Goal: Task Accomplishment & Management: Manage account settings

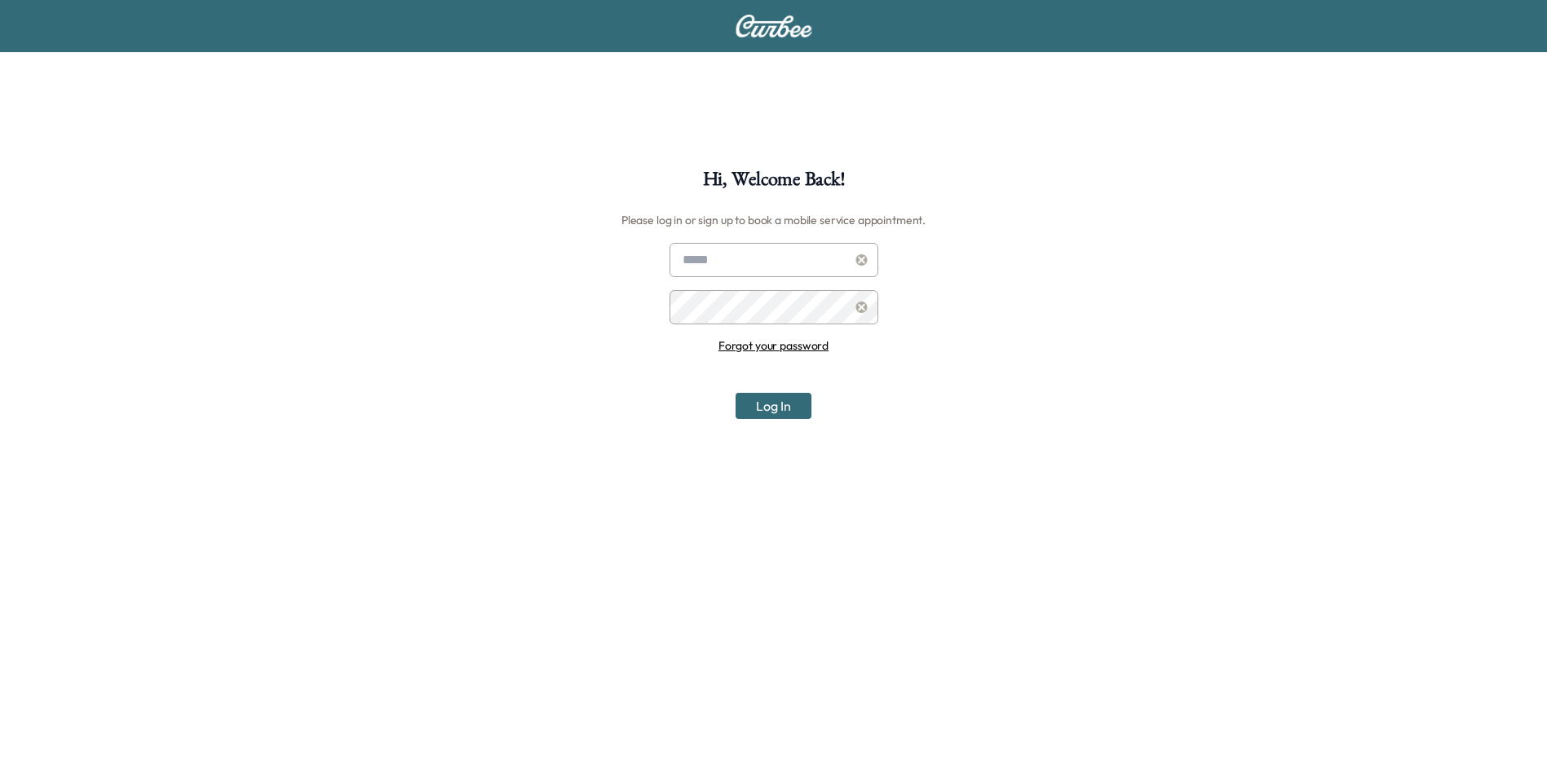
click at [714, 272] on input "text" at bounding box center [774, 260] width 209 height 34
type input "**********"
click at [785, 343] on link "Forgot your password" at bounding box center [773, 346] width 110 height 15
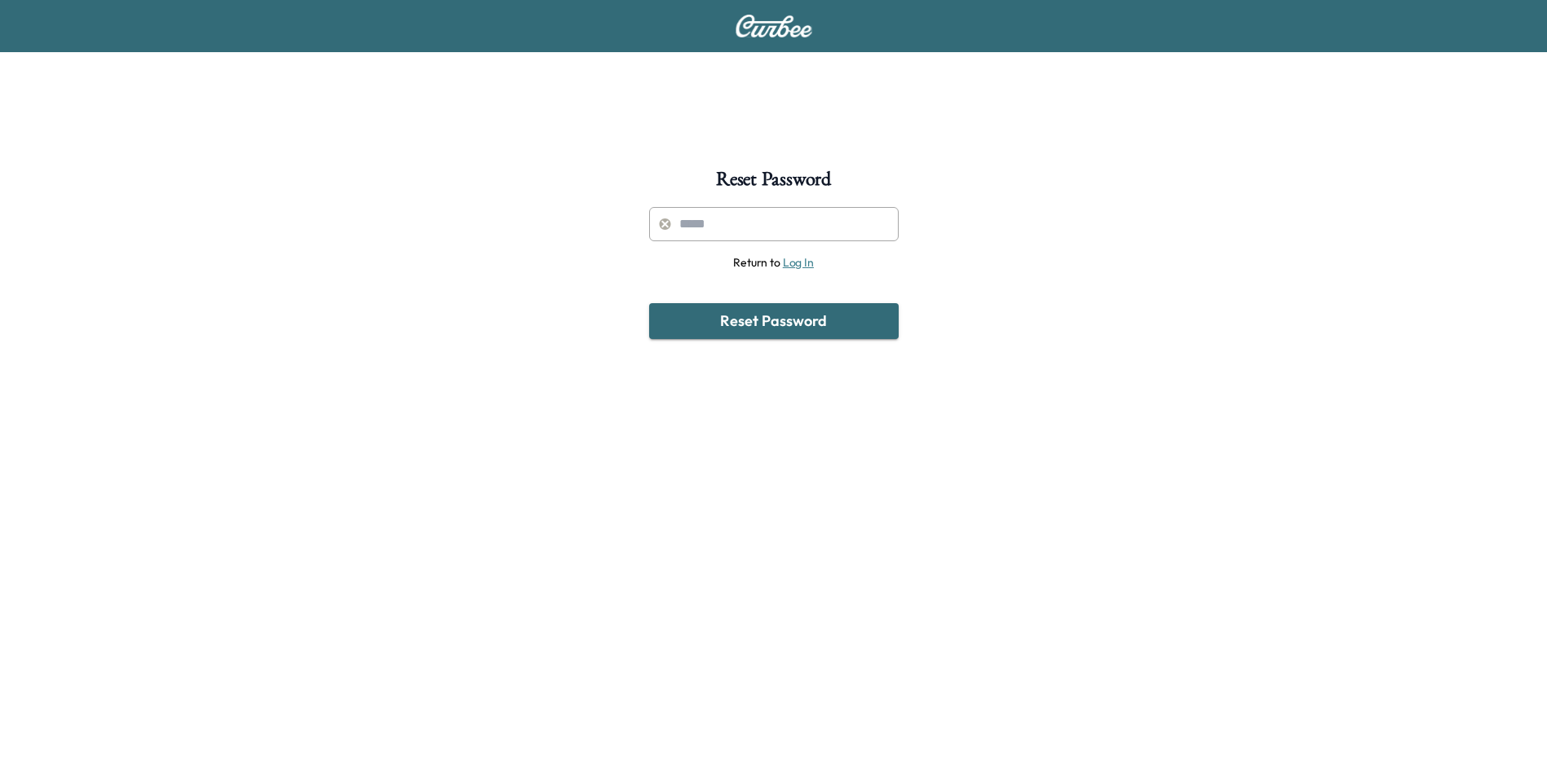
click at [713, 225] on input "text" at bounding box center [774, 224] width 249 height 34
type input "**********"
click at [788, 318] on button "Reset Password" at bounding box center [774, 321] width 249 height 36
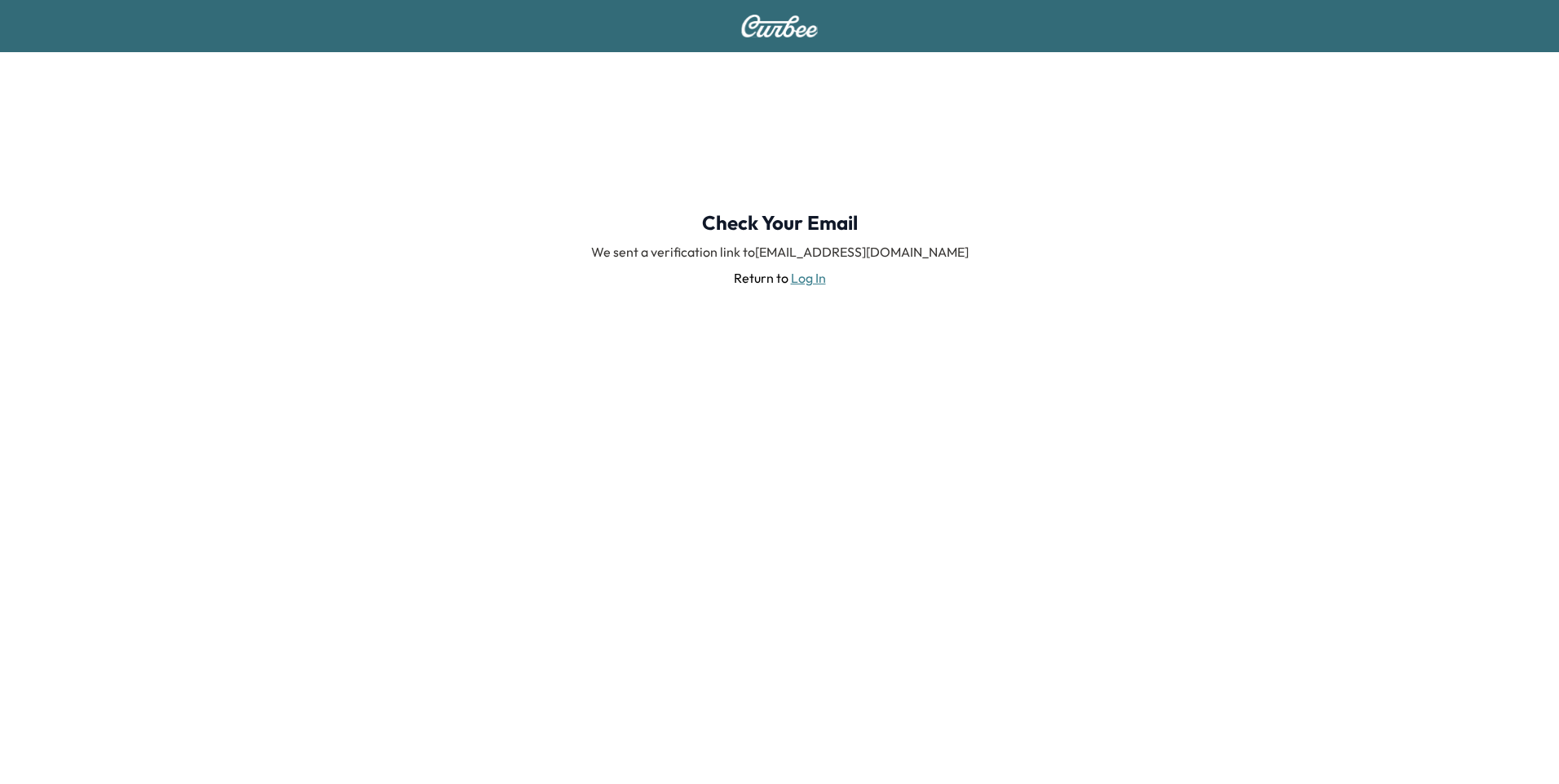
click at [804, 274] on link "Log In" at bounding box center [808, 278] width 35 height 17
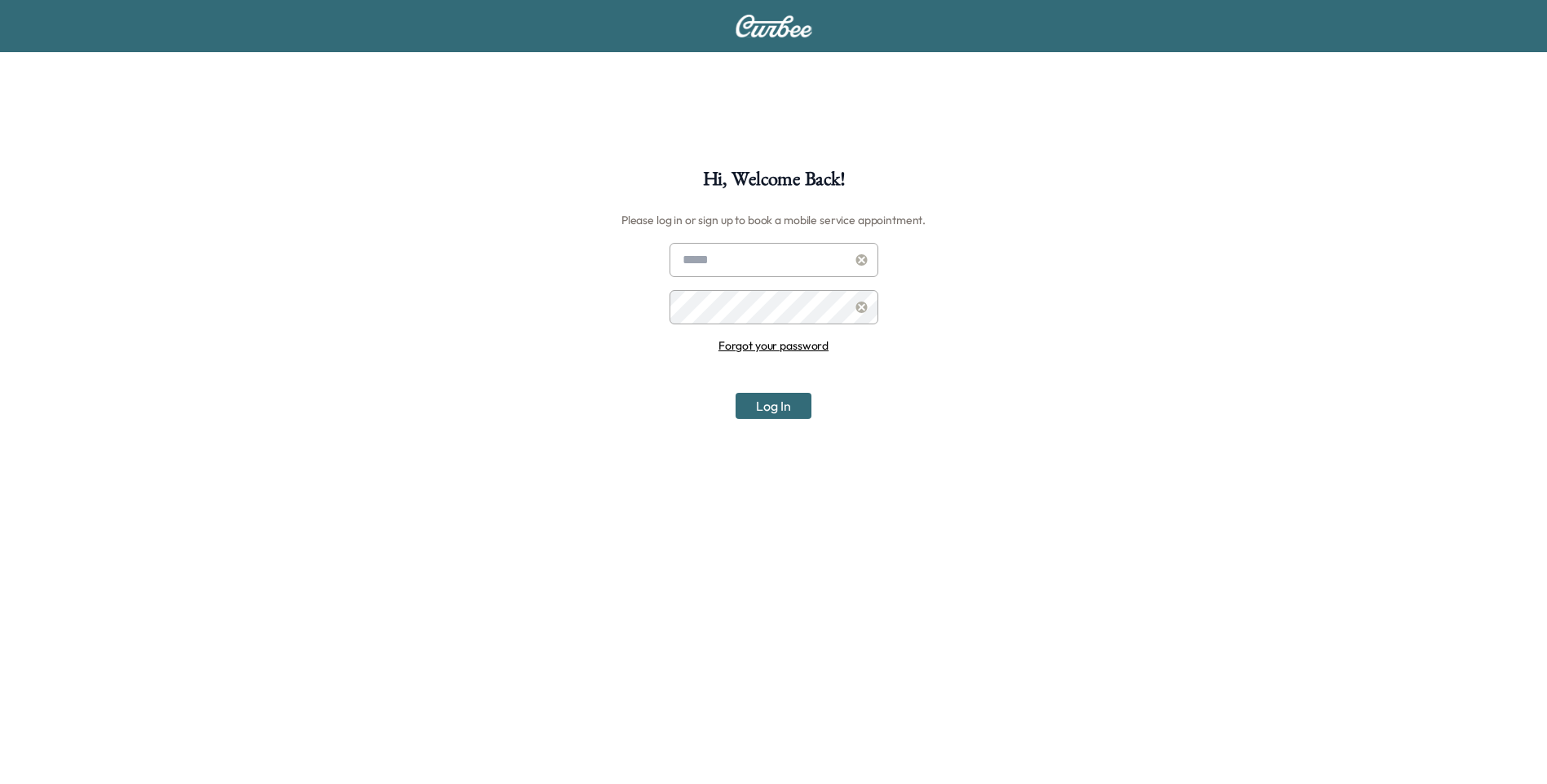
click at [755, 252] on input "text" at bounding box center [774, 260] width 209 height 34
type input "**********"
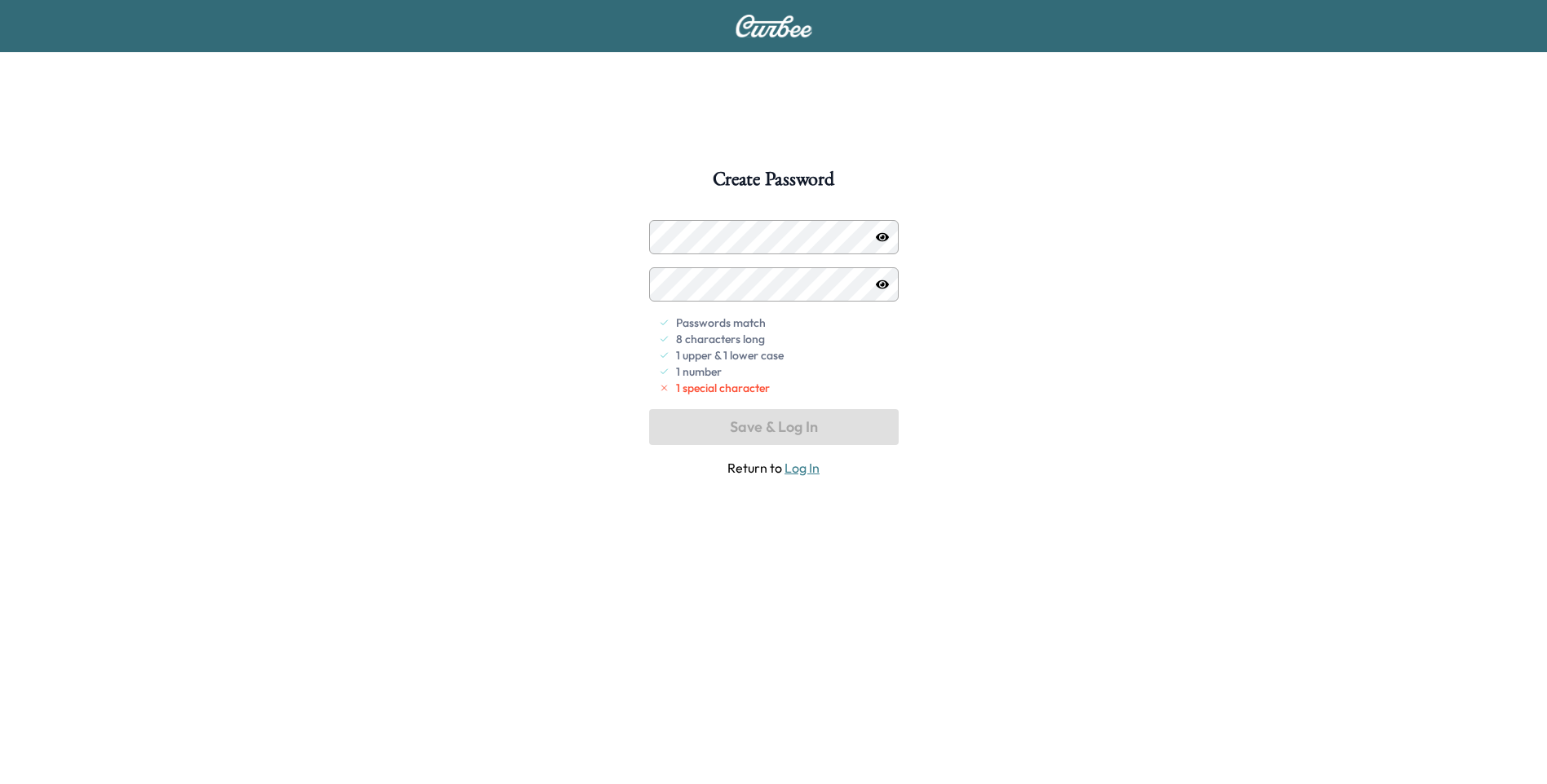
click at [660, 239] on div at bounding box center [665, 237] width 19 height 19
click at [663, 236] on div at bounding box center [665, 237] width 19 height 19
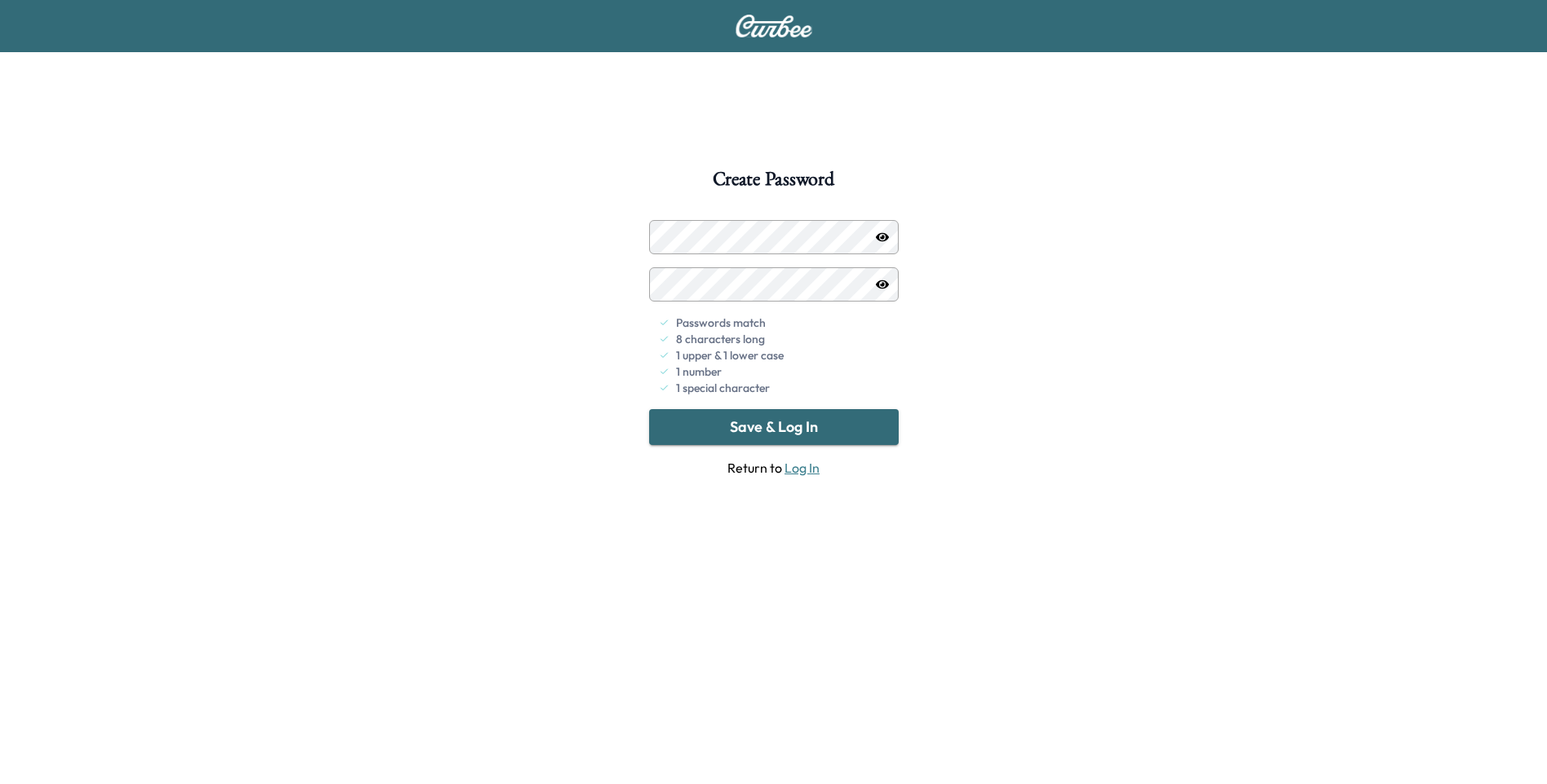
click at [803, 420] on button "Save & Log In" at bounding box center [774, 427] width 249 height 36
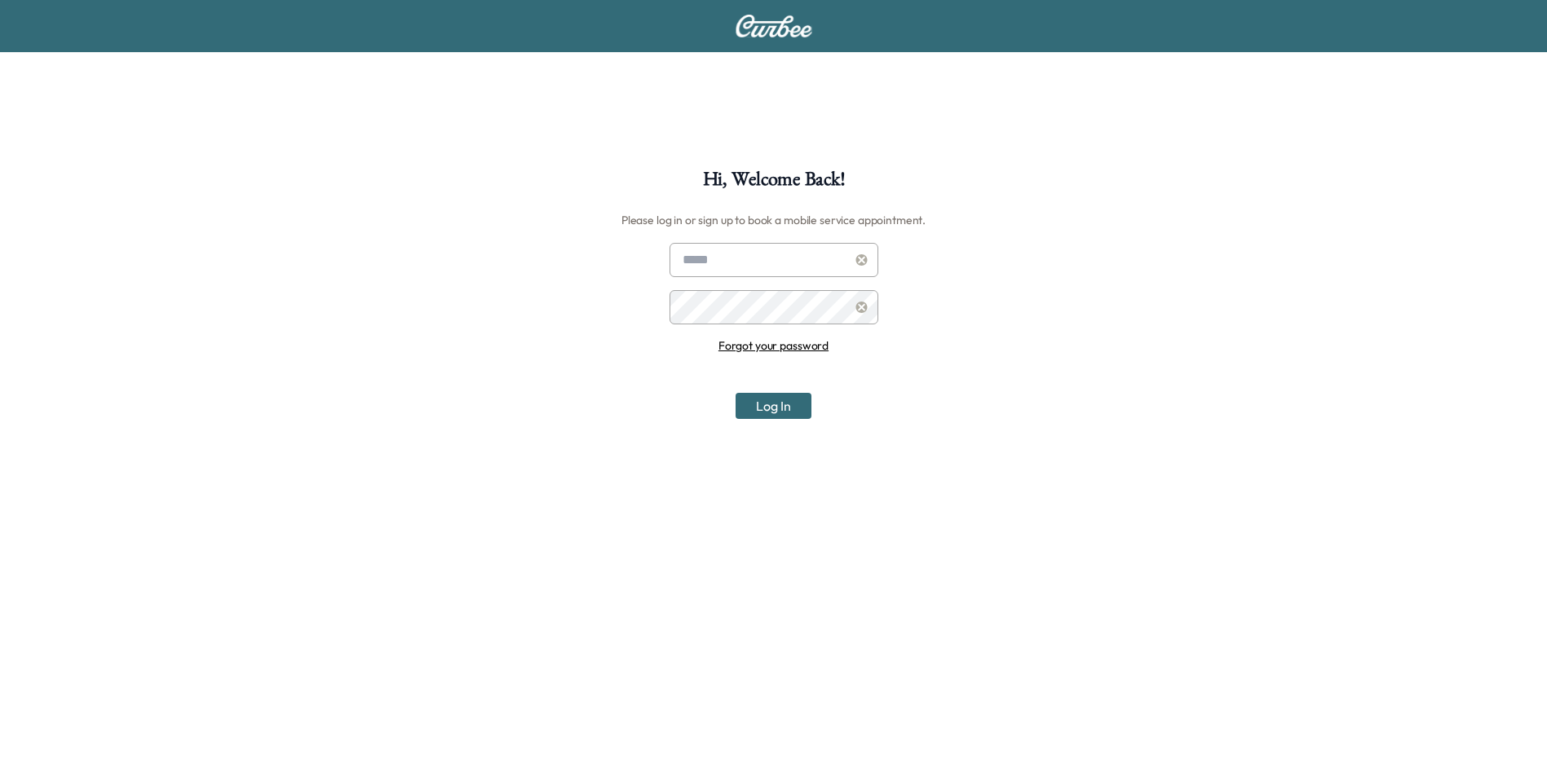
click at [728, 266] on input "text" at bounding box center [774, 260] width 209 height 34
type input "**********"
click at [778, 409] on button "Log In" at bounding box center [773, 406] width 75 height 26
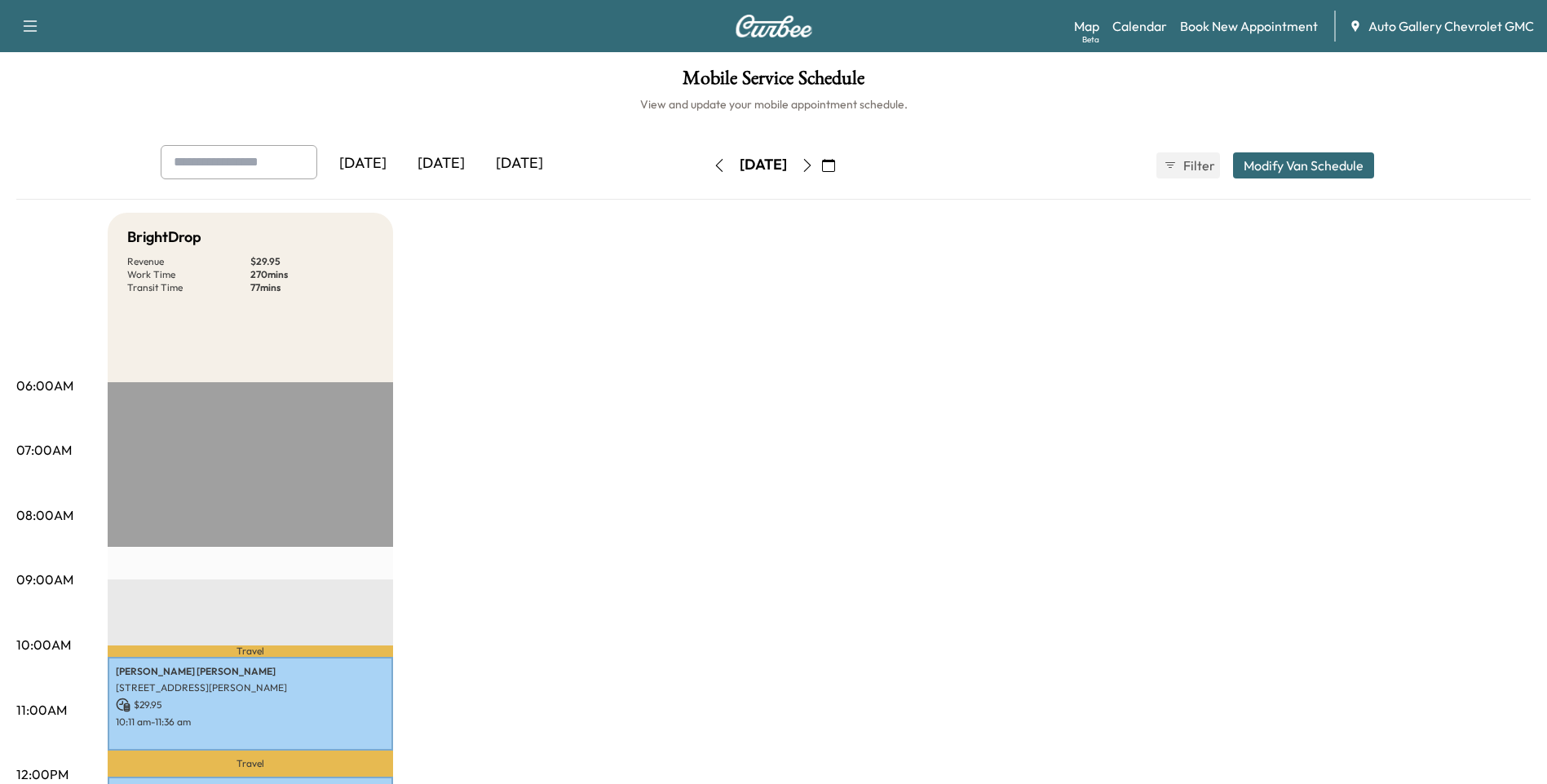
click at [454, 163] on div "[DATE]" at bounding box center [440, 163] width 78 height 38
click at [118, 232] on div "BrightDrop Revenue $ 29.95 Work Time 270 mins Transit Time 77 mins" at bounding box center [250, 297] width 285 height 169
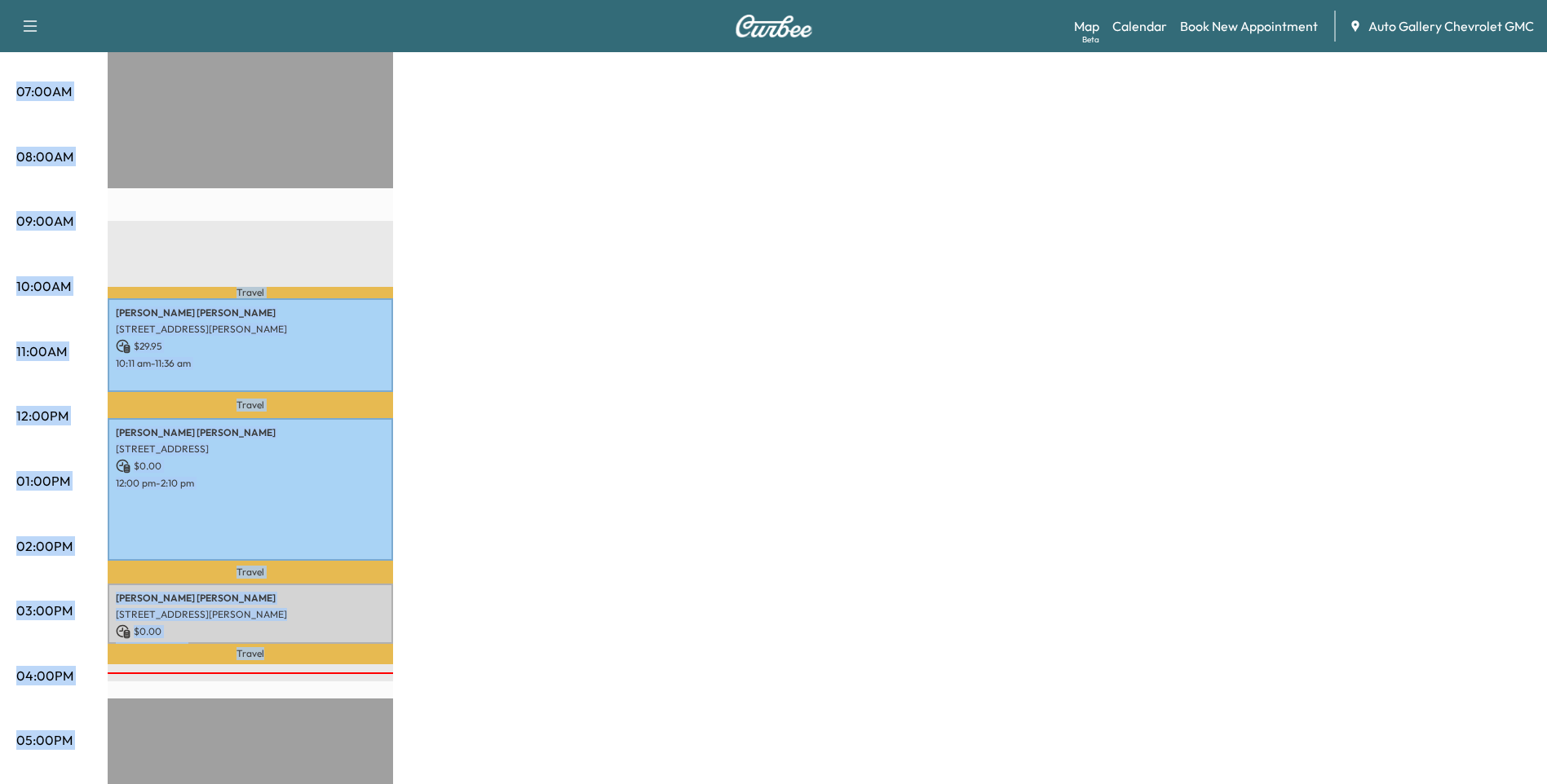
scroll to position [667, 0]
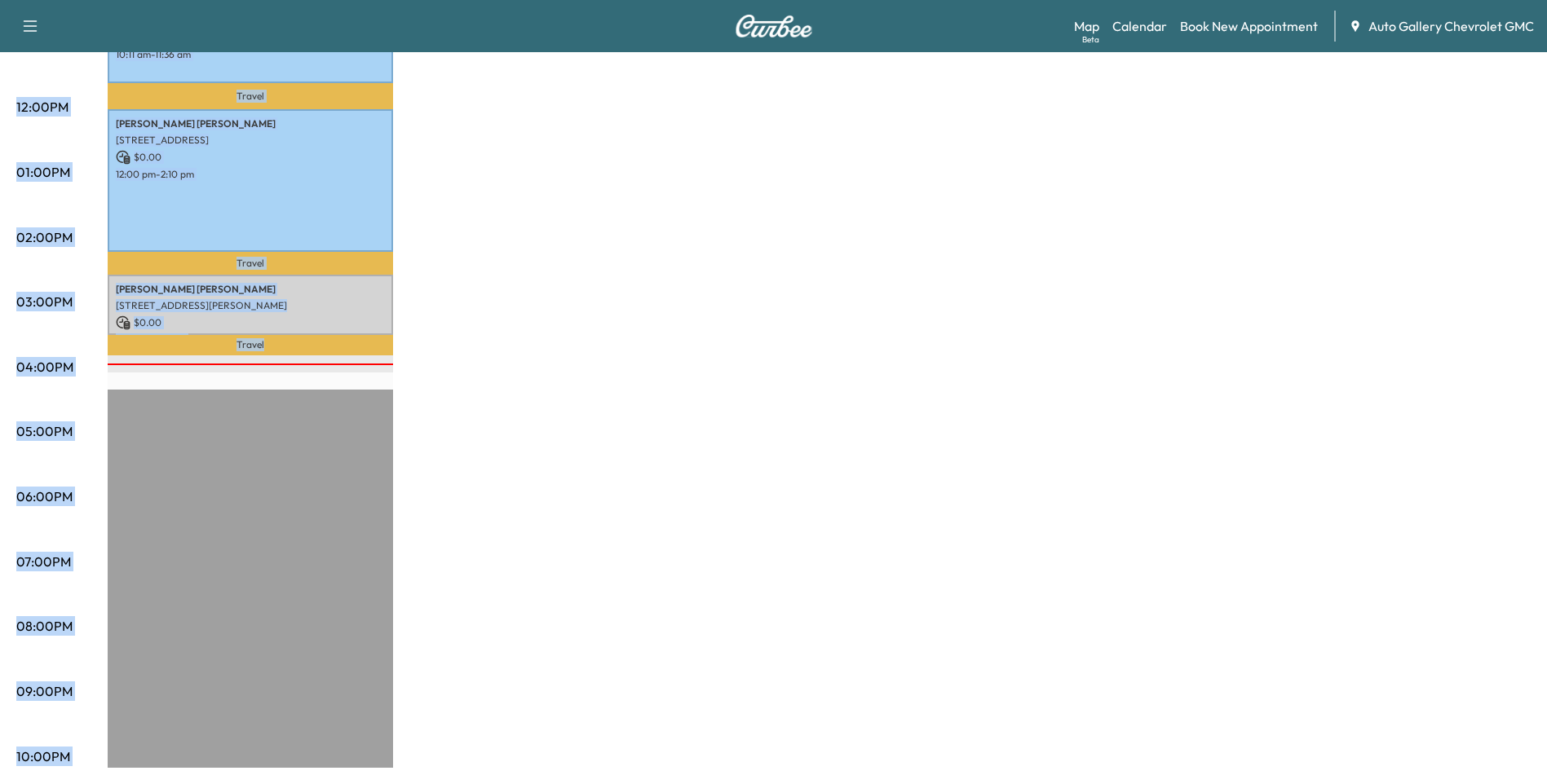
drag, startPoint x: 31, startPoint y: 225, endPoint x: 362, endPoint y: 805, distance: 667.8
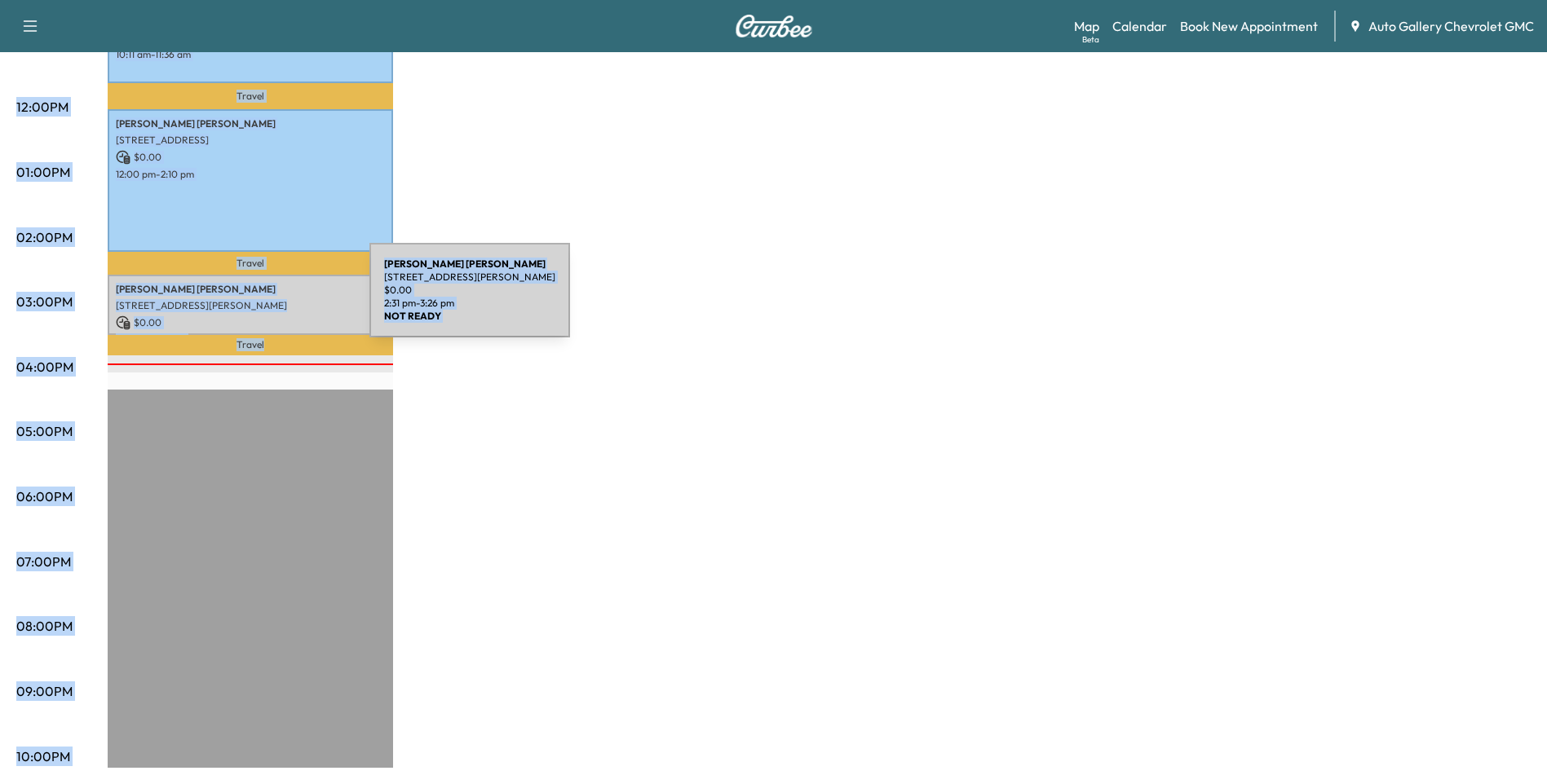
copy div "06:00AM 07:00AM 08:00AM 09:00AM 10:00AM 11:00AM 12:00PM 01:00PM 02:00PM 03:00PM…"
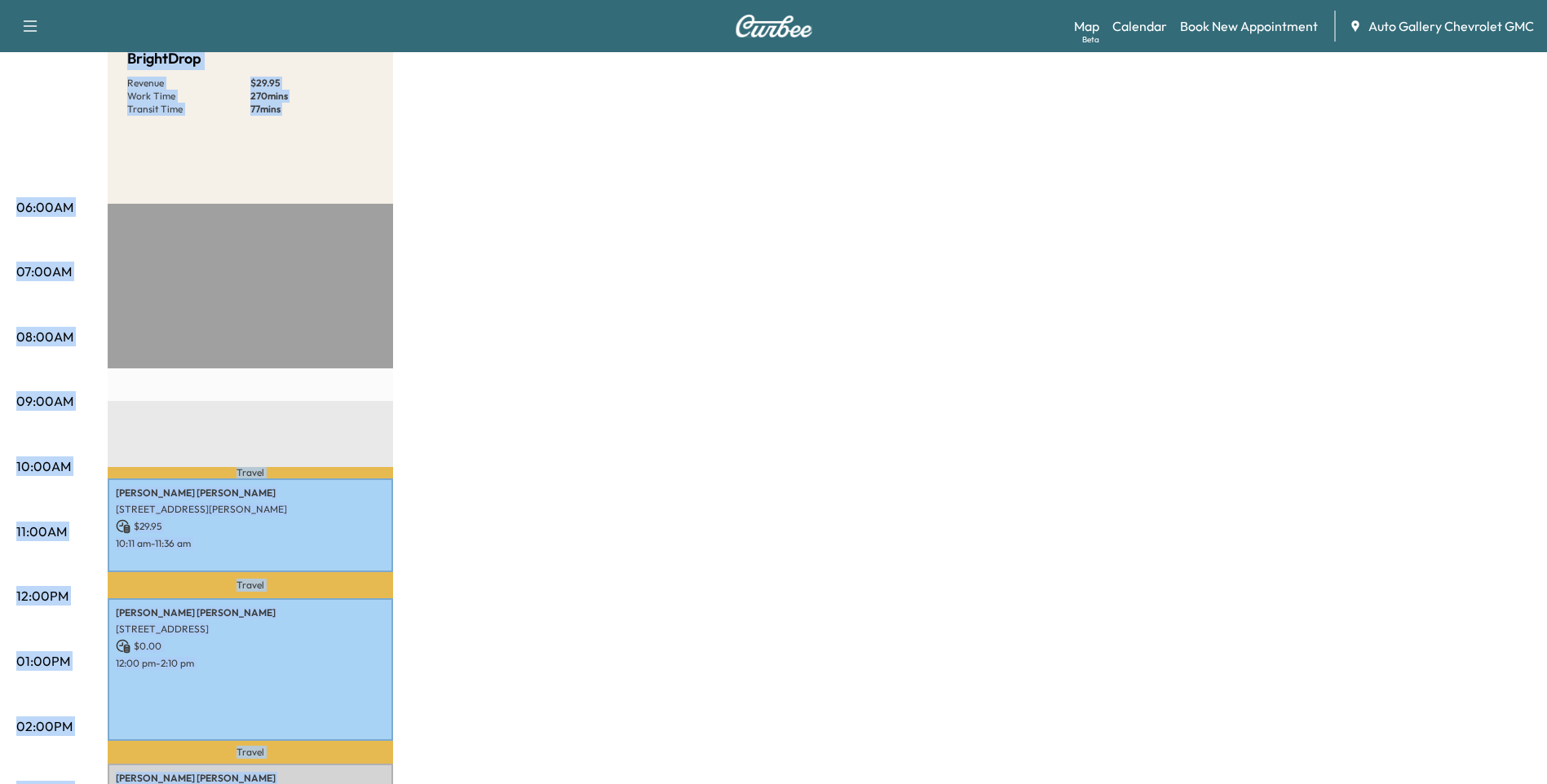
scroll to position [0, 0]
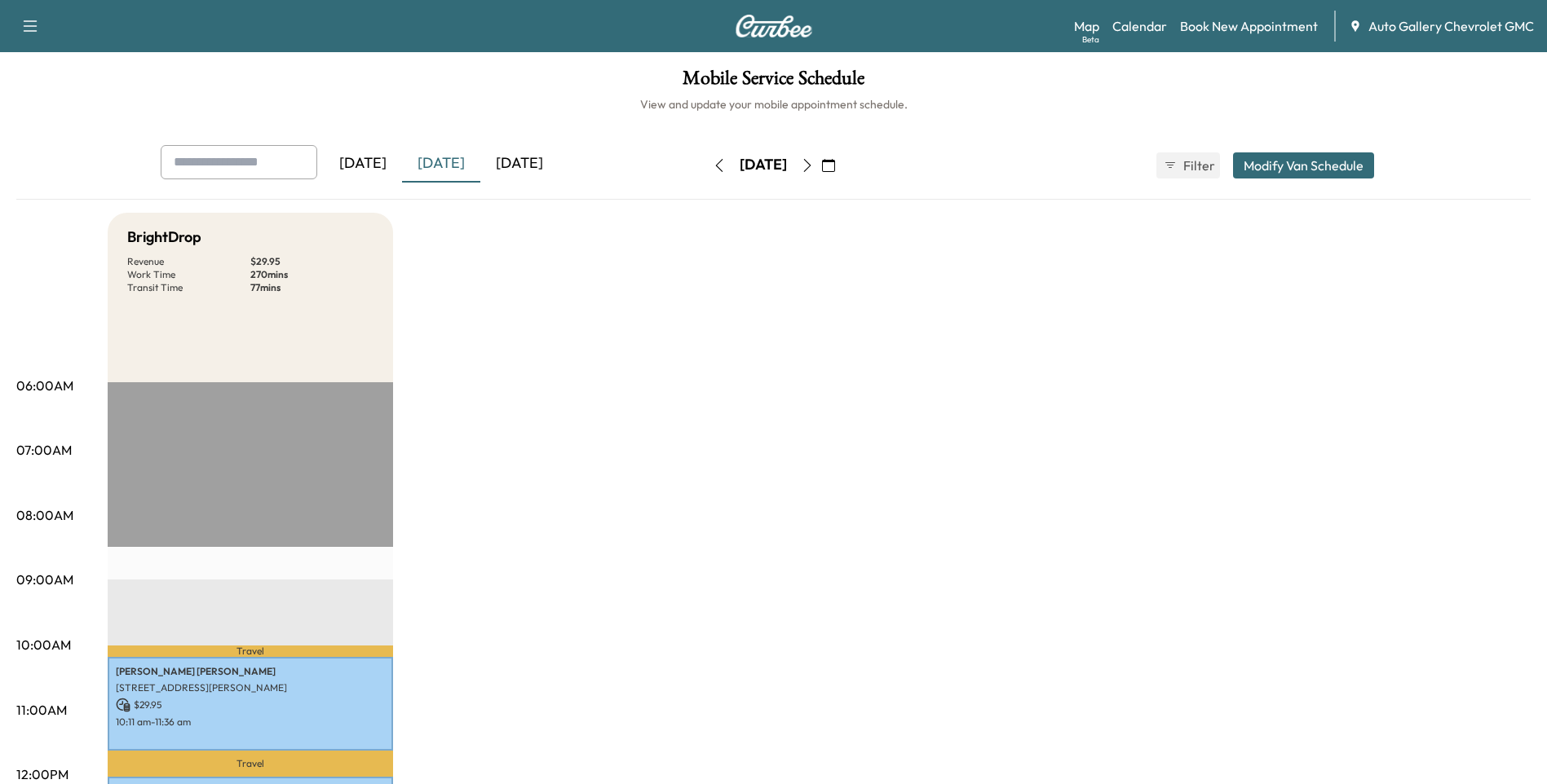
click at [513, 163] on div "[DATE]" at bounding box center [519, 163] width 78 height 38
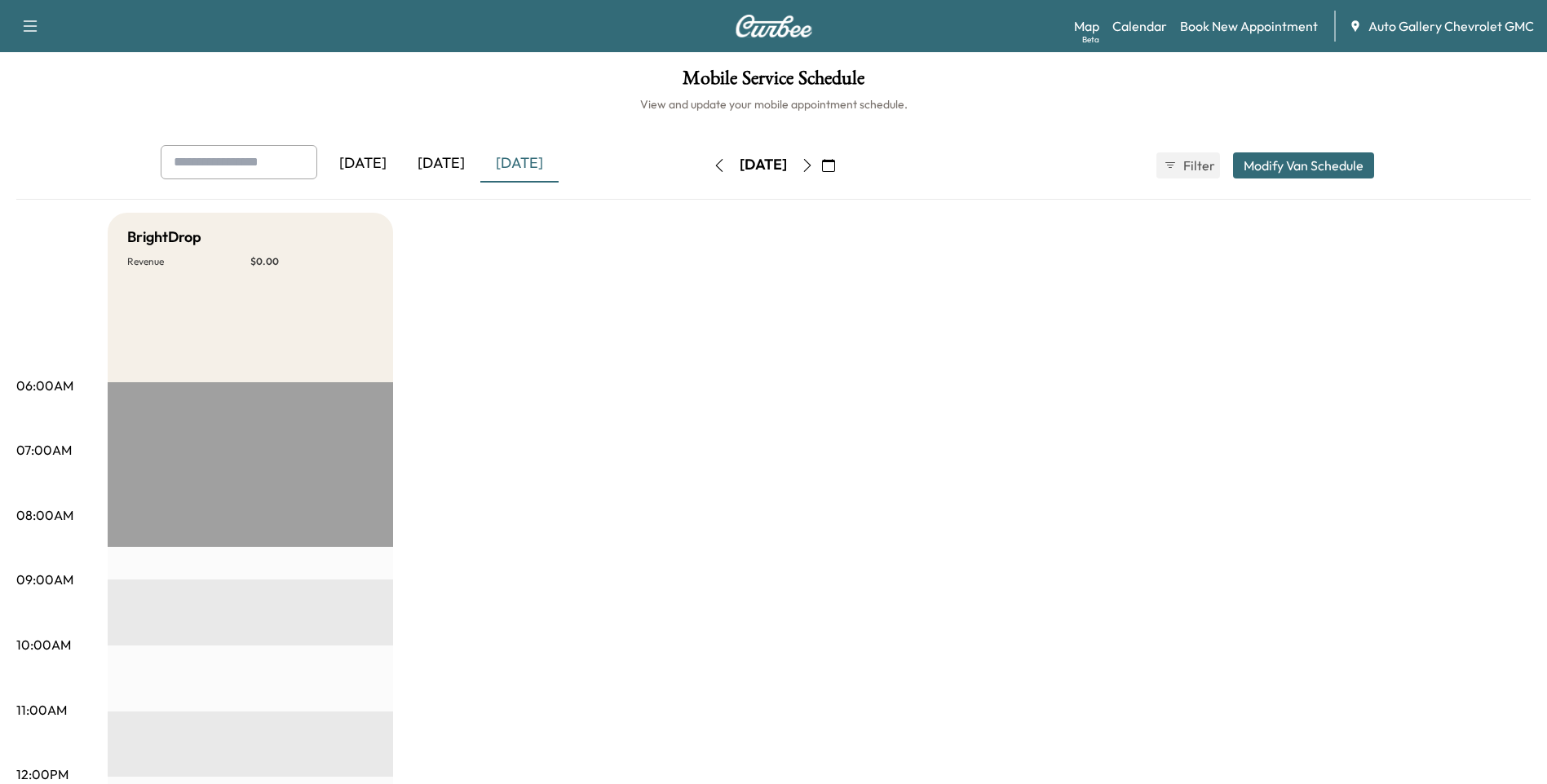
click at [438, 160] on div "[DATE]" at bounding box center [440, 163] width 78 height 38
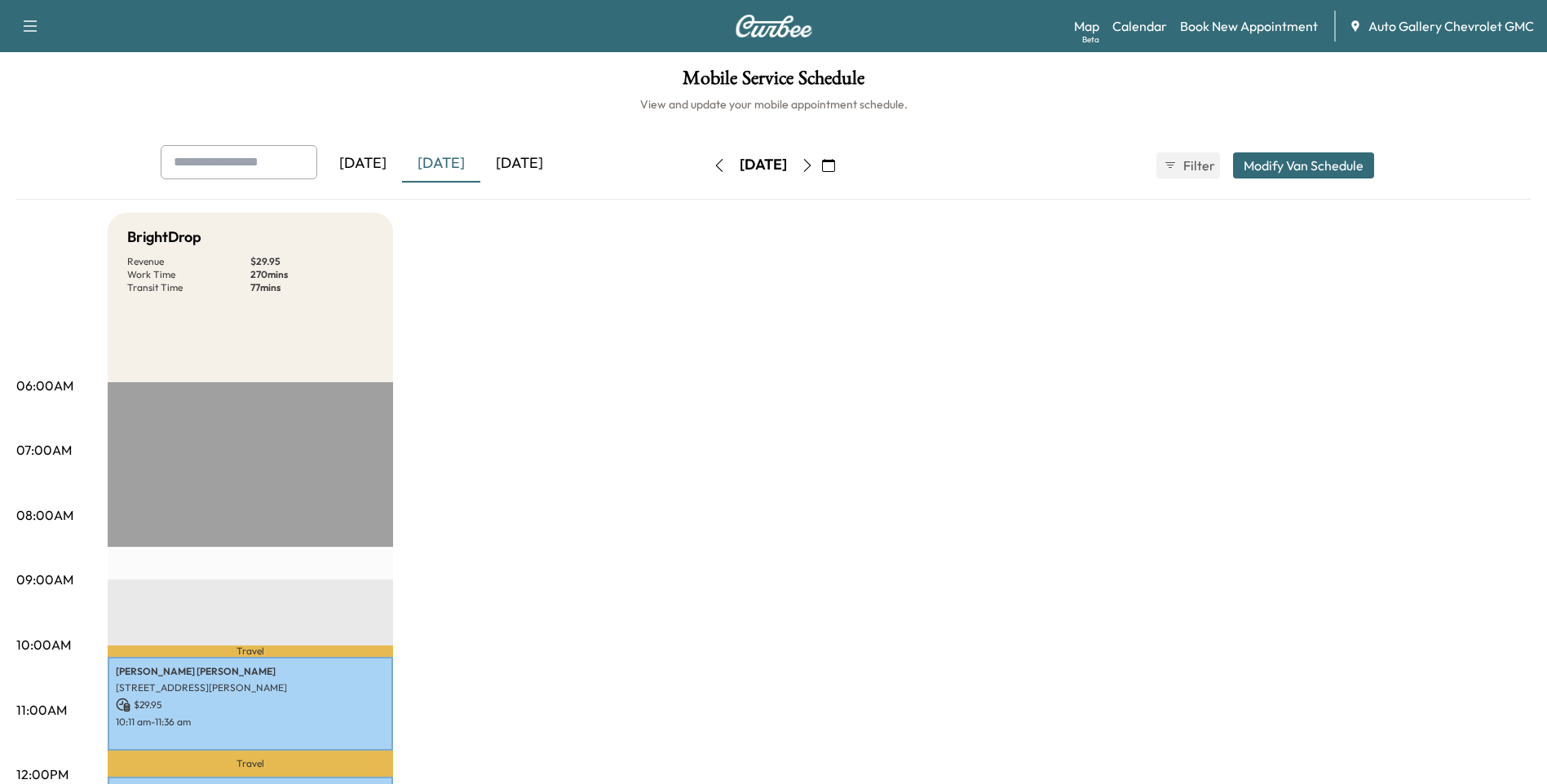
click at [378, 160] on div "[DATE]" at bounding box center [362, 163] width 78 height 38
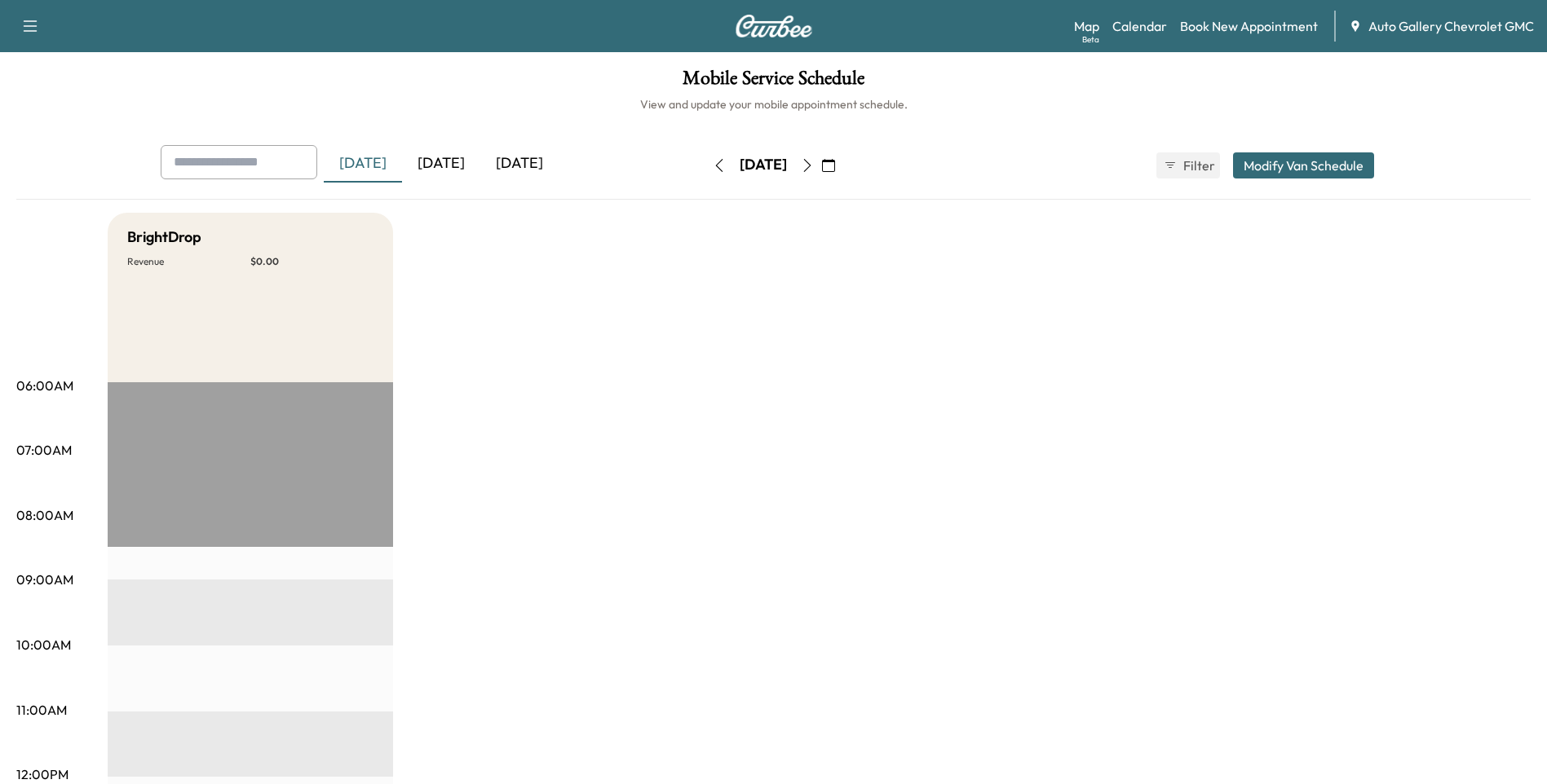
click at [454, 156] on div "[DATE]" at bounding box center [440, 163] width 78 height 38
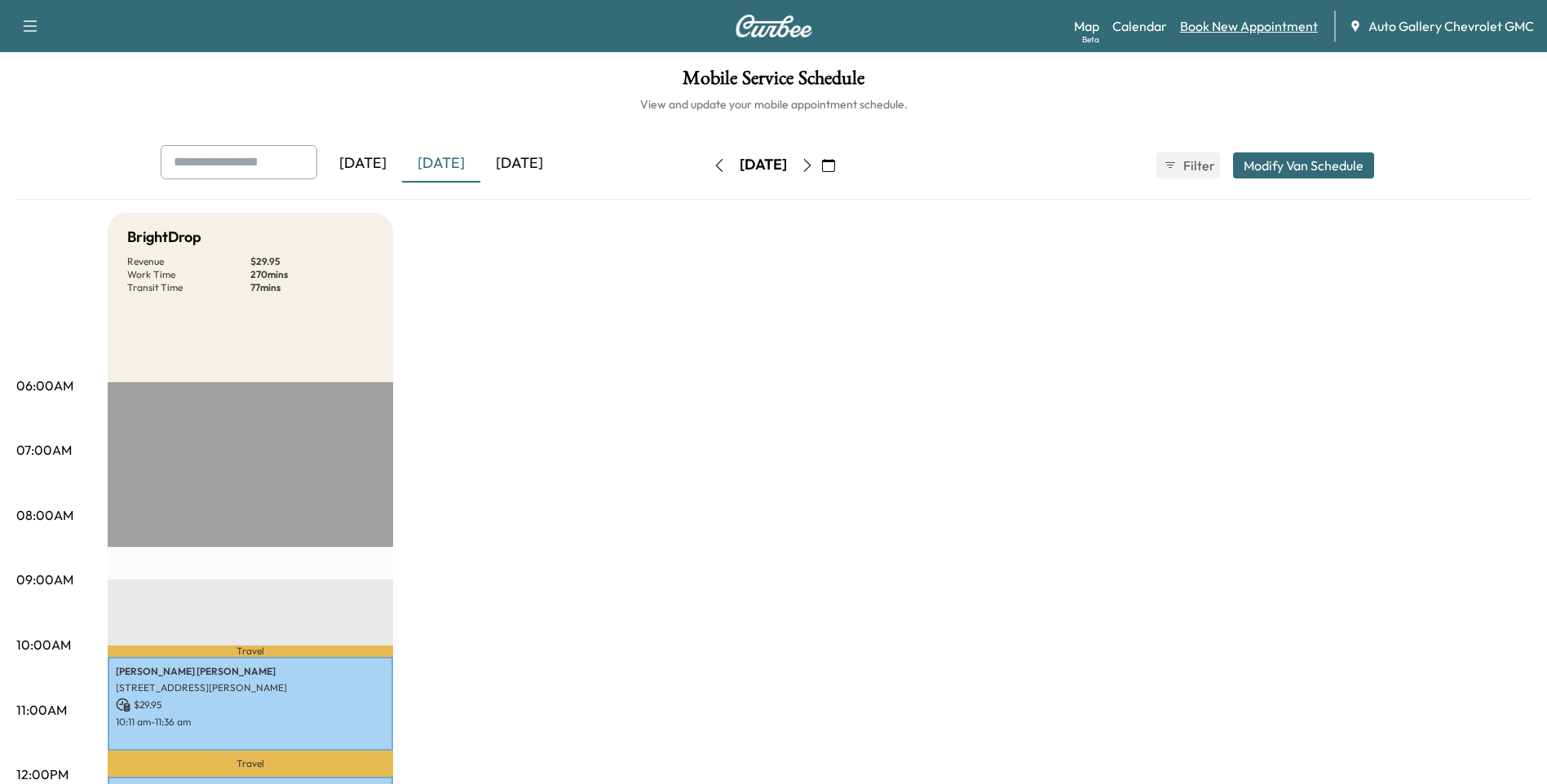
click at [1232, 27] on link "Book New Appointment" at bounding box center [1249, 26] width 138 height 19
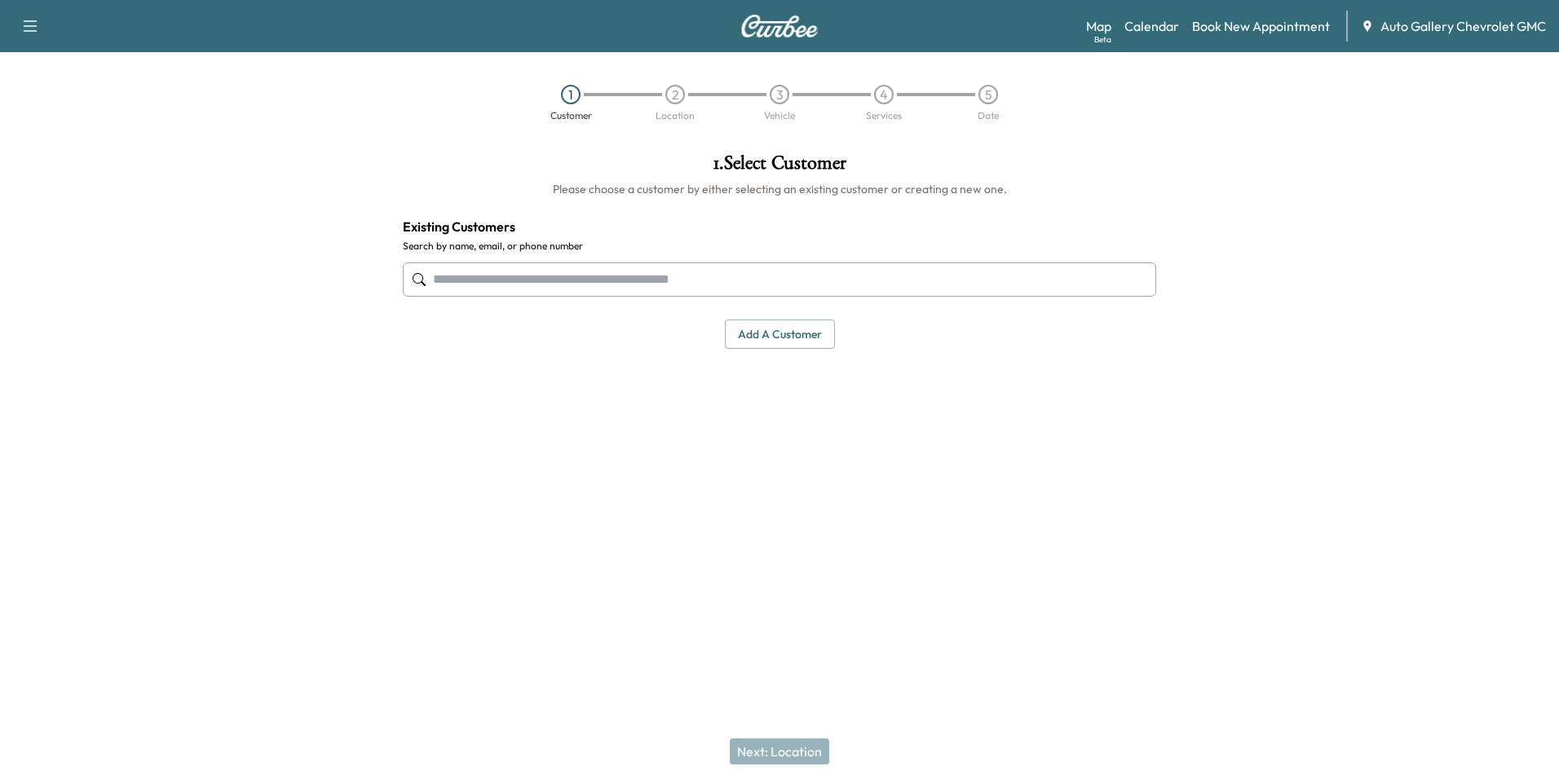
click at [559, 276] on input "text" at bounding box center [779, 279] width 754 height 34
type input "*"
click at [797, 335] on button "Add a customer" at bounding box center [779, 334] width 110 height 30
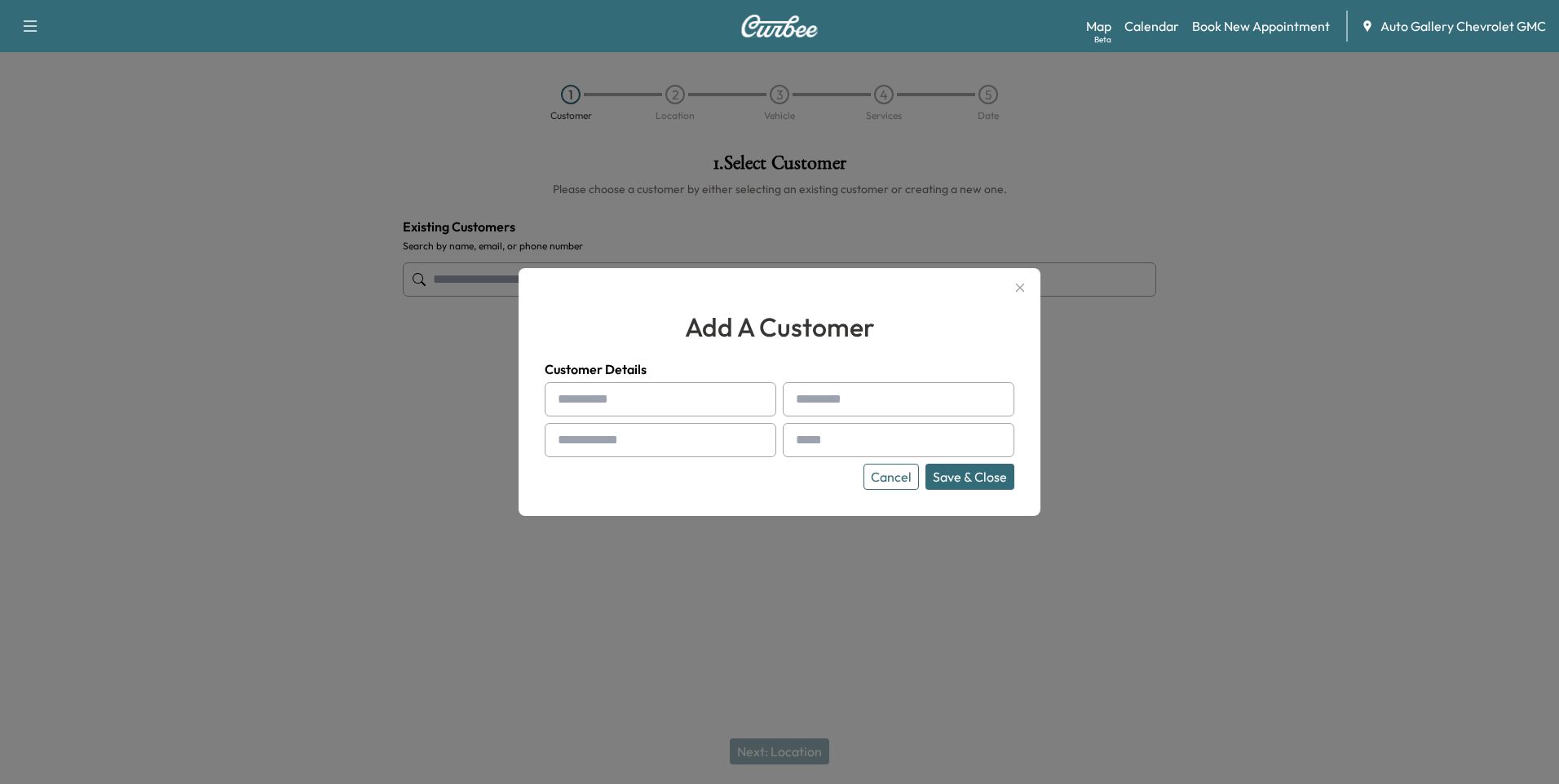
click at [883, 481] on button "Cancel" at bounding box center [890, 477] width 55 height 26
